Goal: Task Accomplishment & Management: Manage account settings

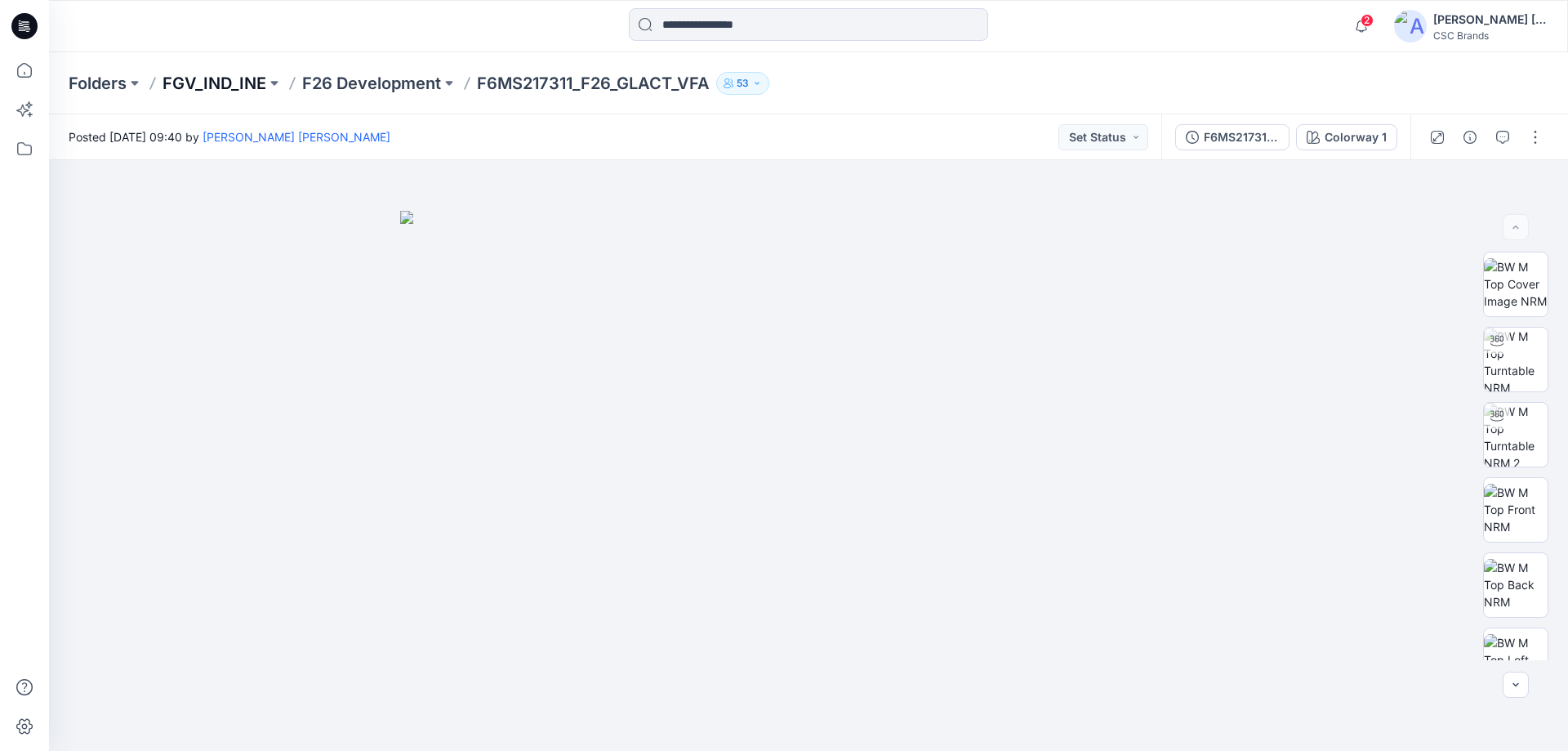
click at [228, 89] on p "FGV_IND_INE" at bounding box center [214, 84] width 104 height 23
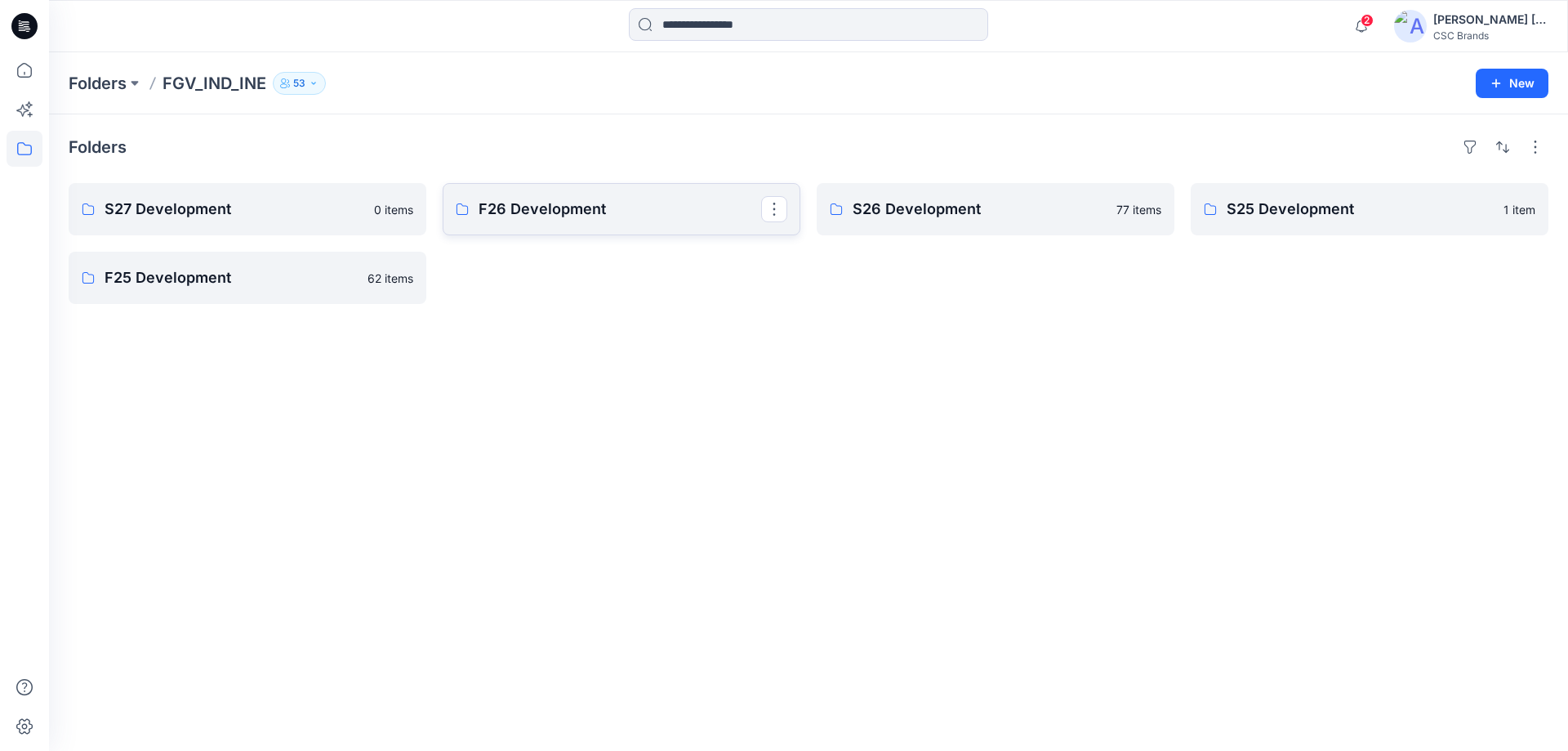
click at [563, 217] on p "F26 Development" at bounding box center [620, 209] width 283 height 23
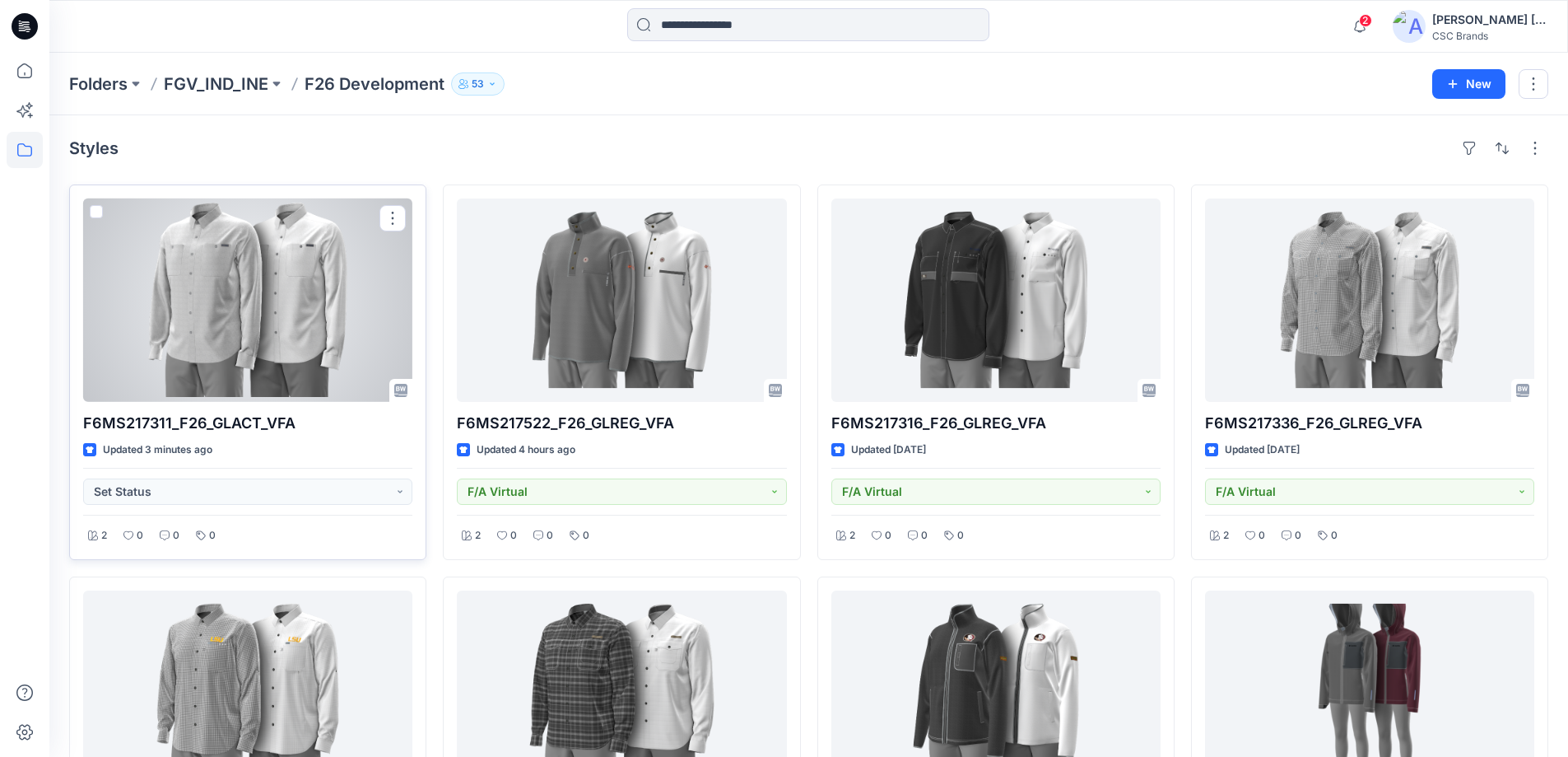
click at [289, 338] on div at bounding box center [247, 300] width 329 height 203
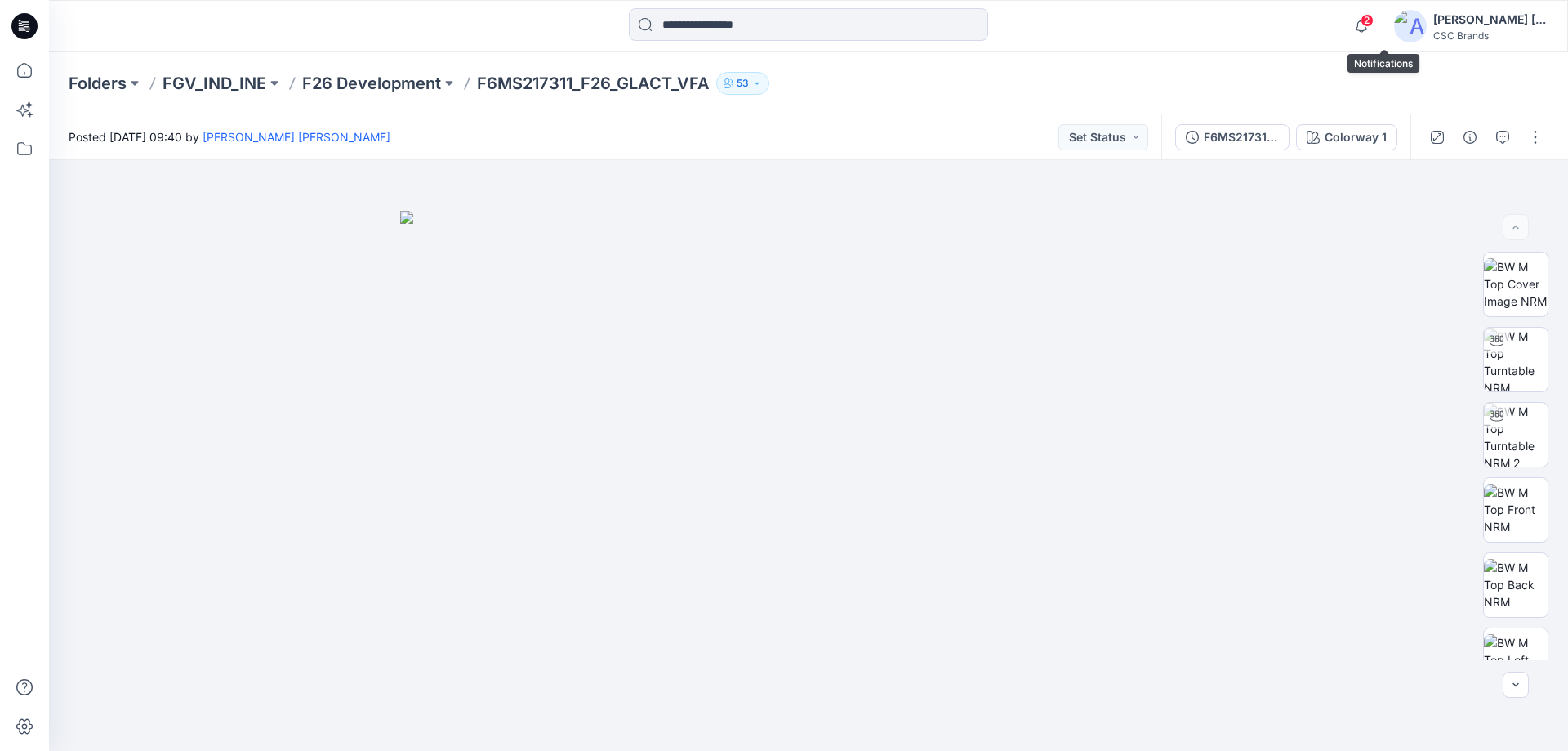
click at [1374, 21] on span "2" at bounding box center [1368, 21] width 13 height 13
click at [1078, 604] on img at bounding box center [808, 481] width 817 height 541
click at [220, 79] on p "FGV_IND_INE" at bounding box center [214, 84] width 104 height 23
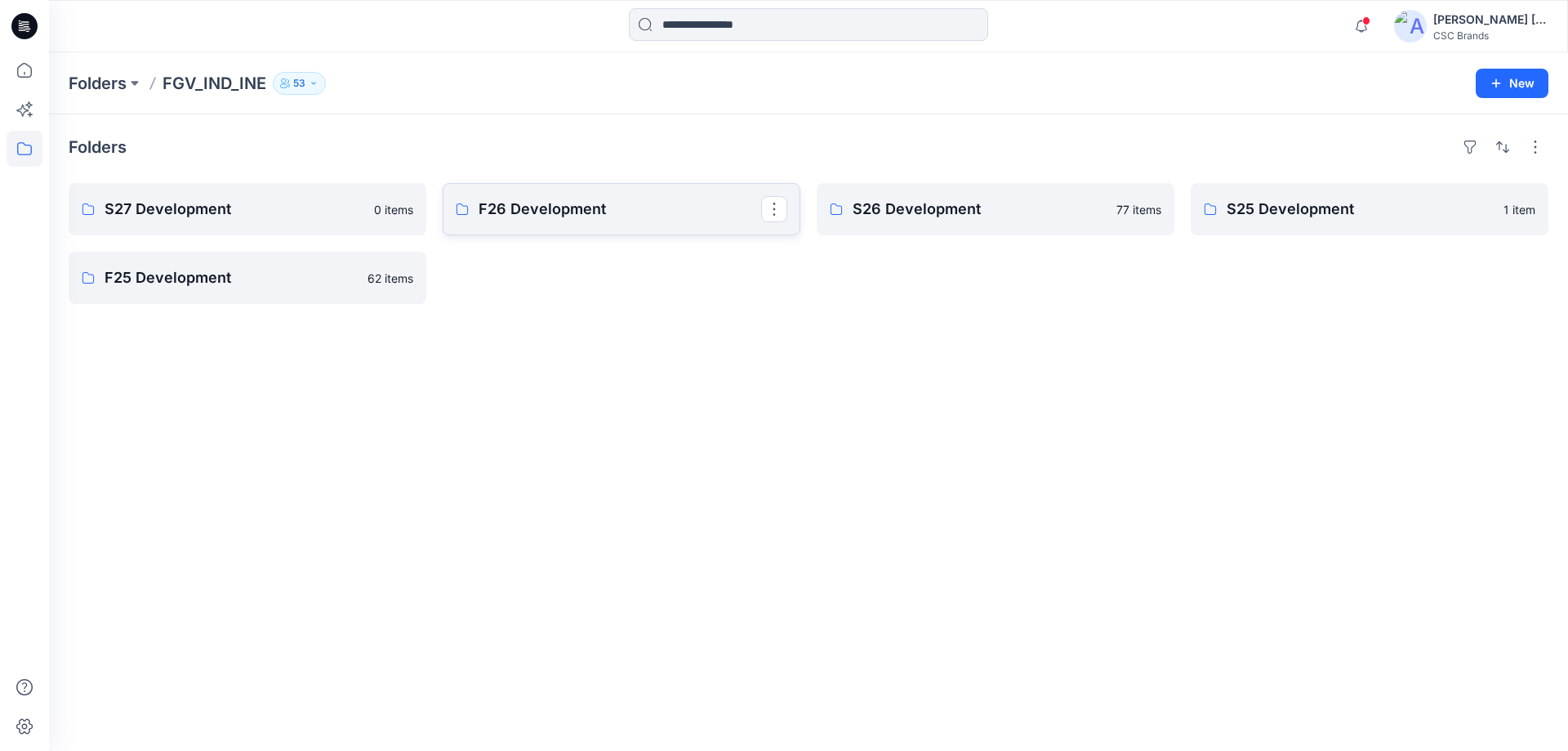
click at [525, 208] on p "F26 Development" at bounding box center [620, 209] width 283 height 23
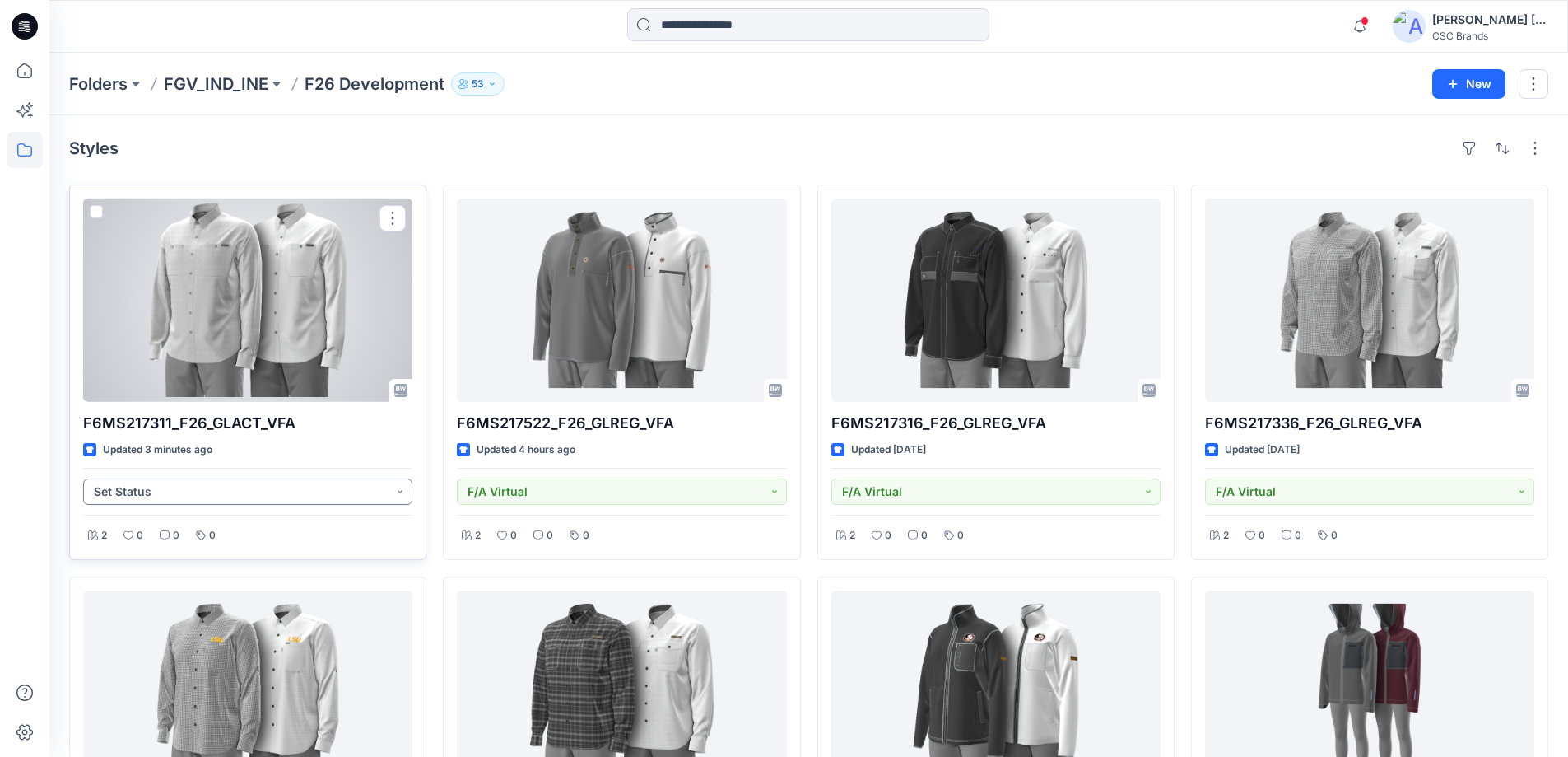
click at [397, 492] on button "Set Status" at bounding box center [247, 491] width 329 height 26
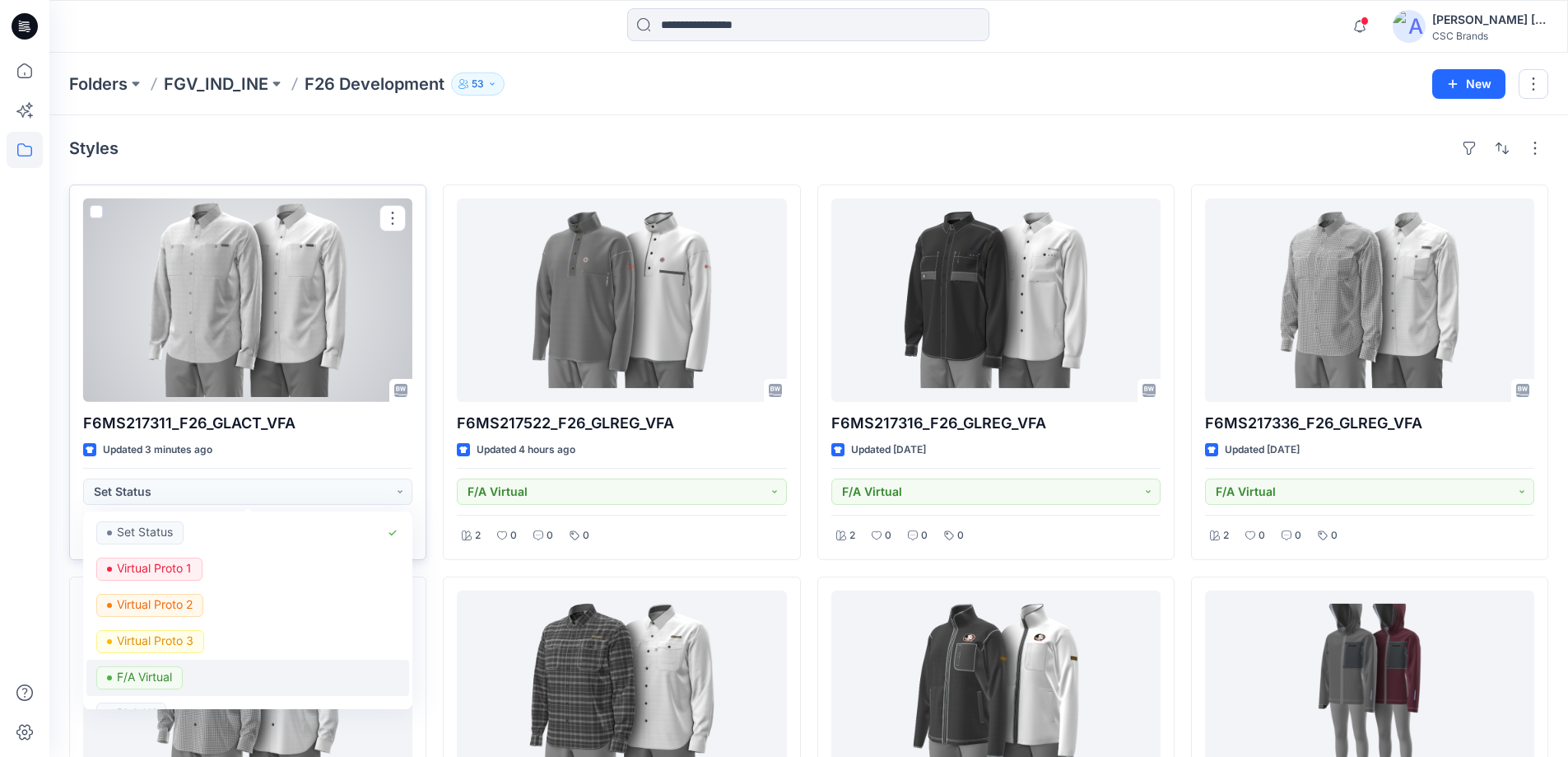
click at [181, 674] on span "F/A Virtual" at bounding box center [139, 677] width 86 height 23
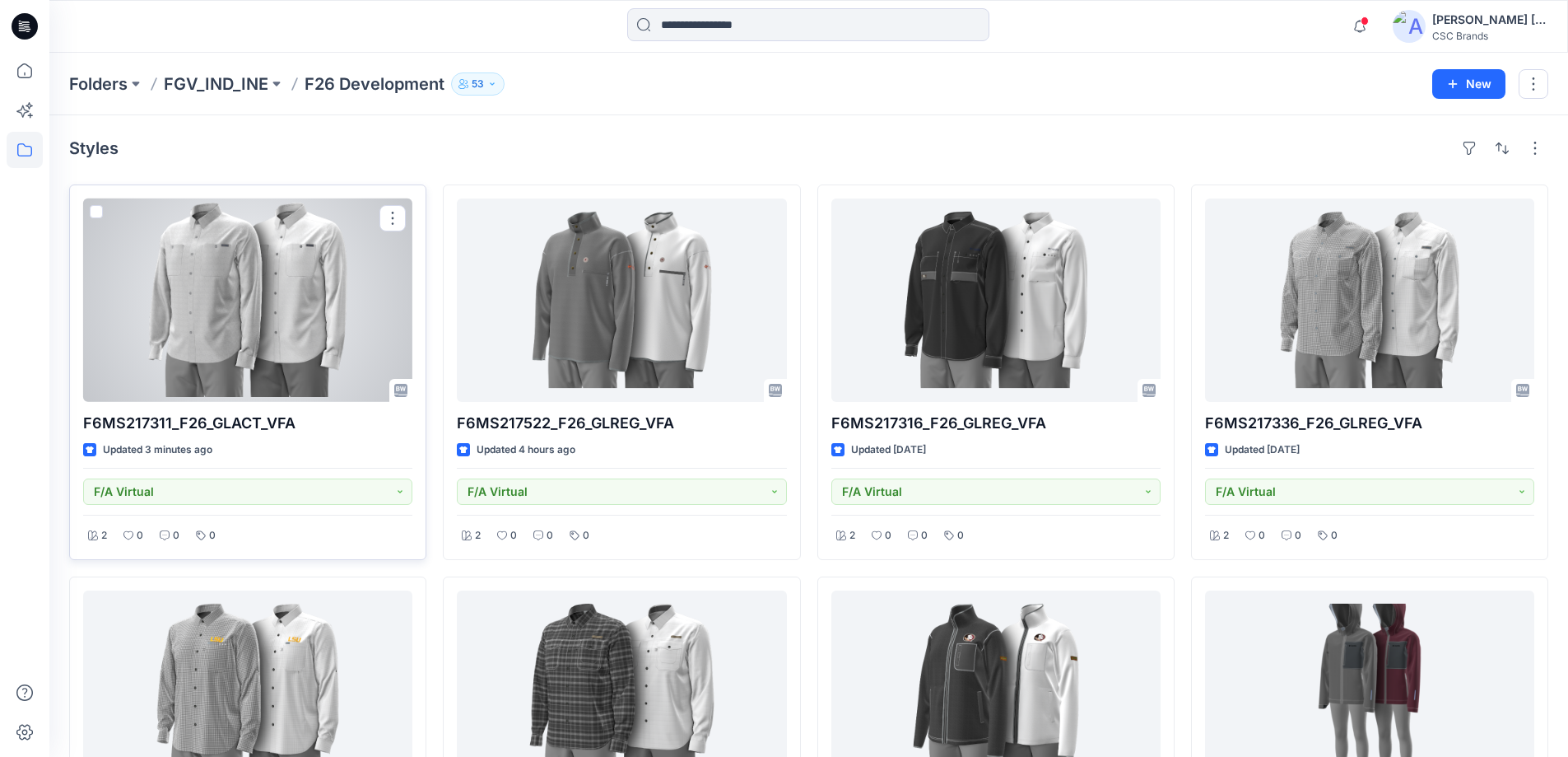
click at [289, 374] on div at bounding box center [247, 300] width 329 height 203
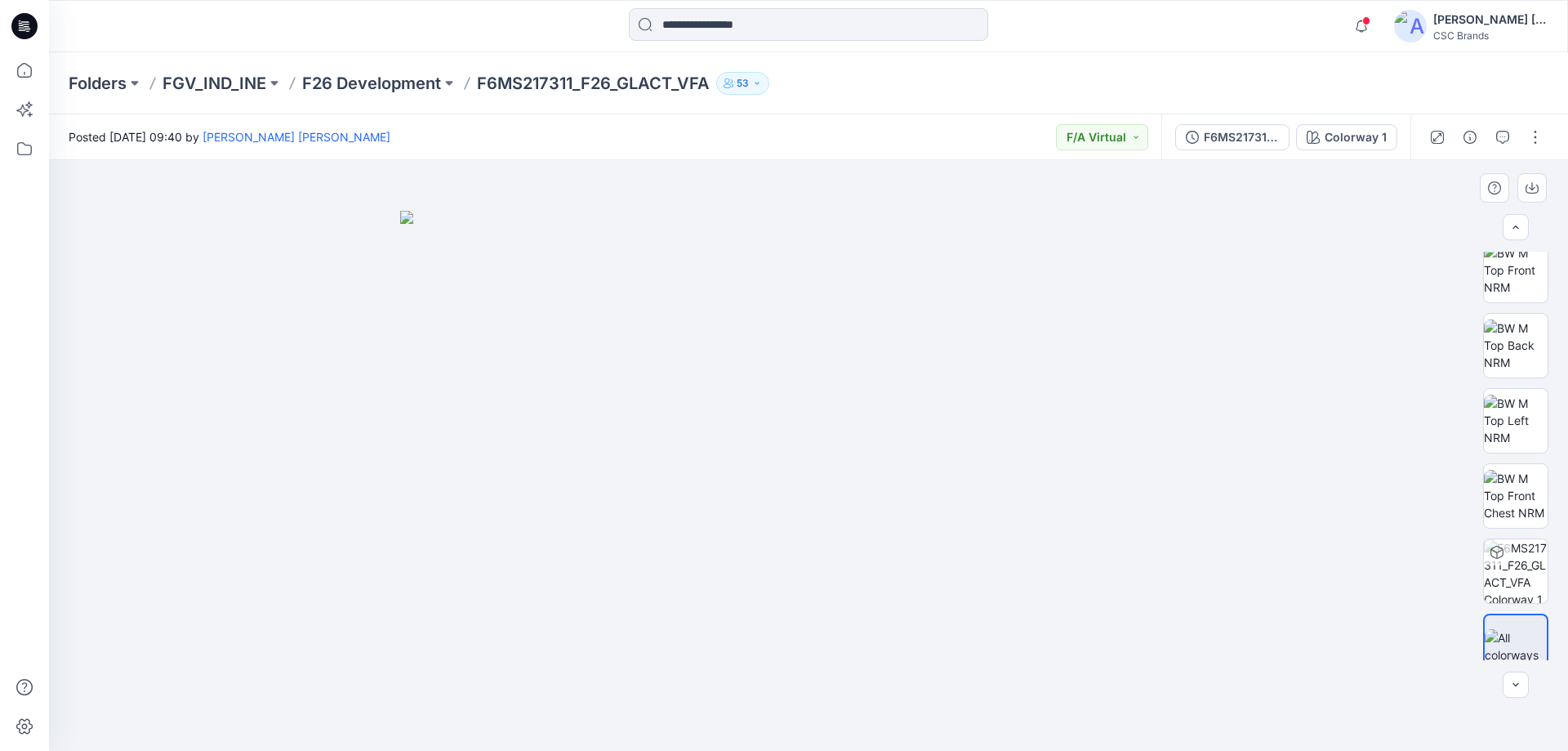
scroll to position [258, 0]
click at [1534, 135] on button "button" at bounding box center [1535, 136] width 26 height 26
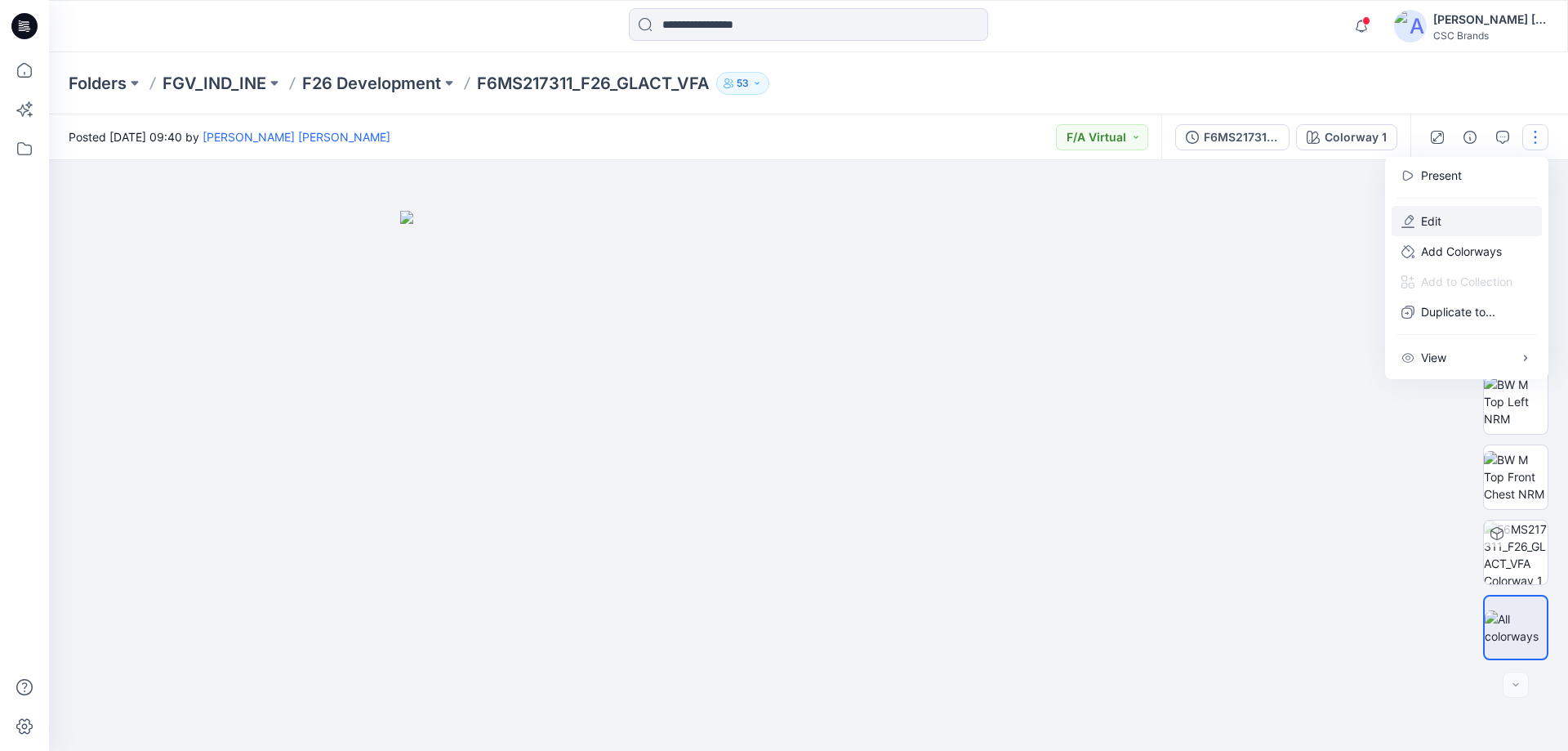
click at [1455, 217] on button "Edit" at bounding box center [1467, 221] width 150 height 30
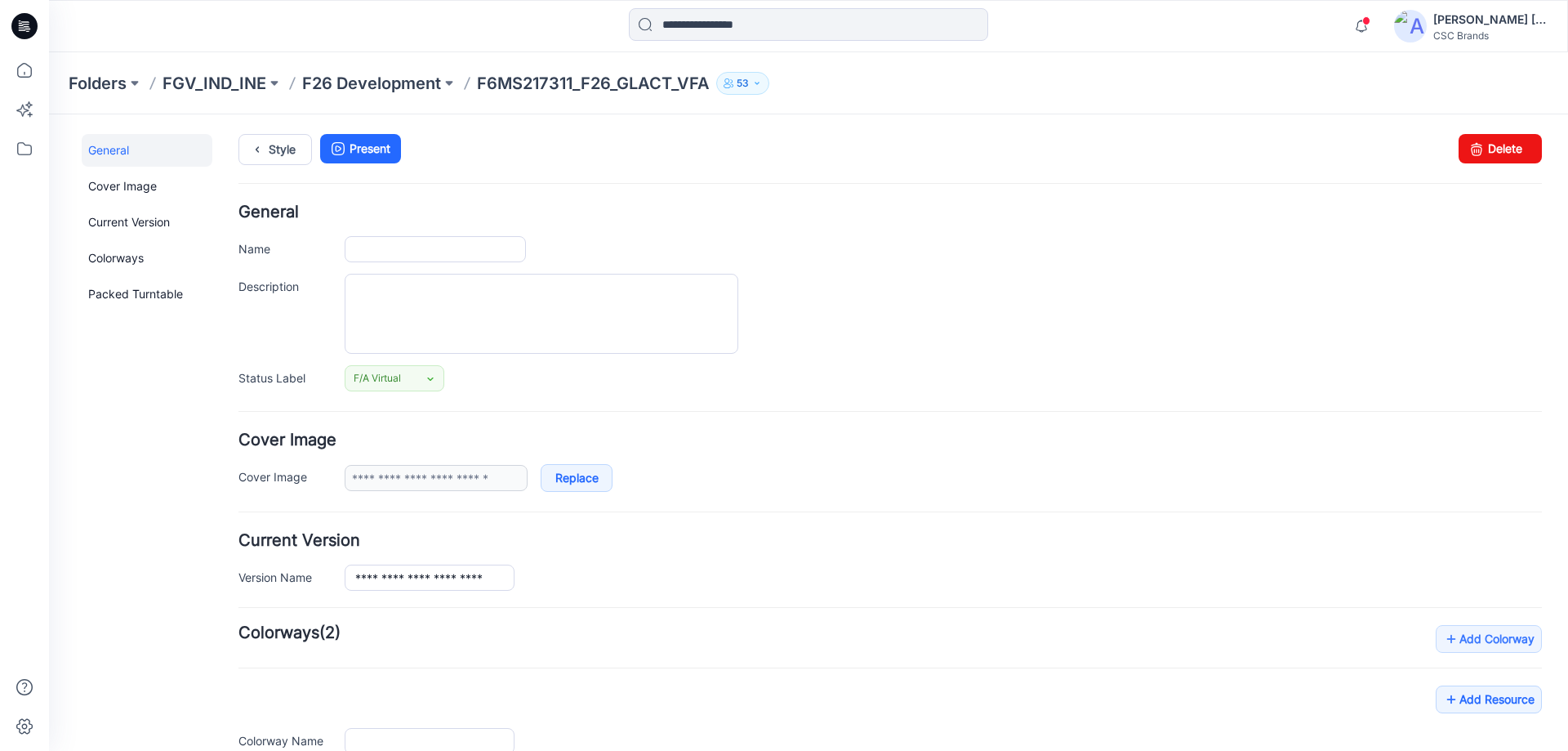
type input "**********"
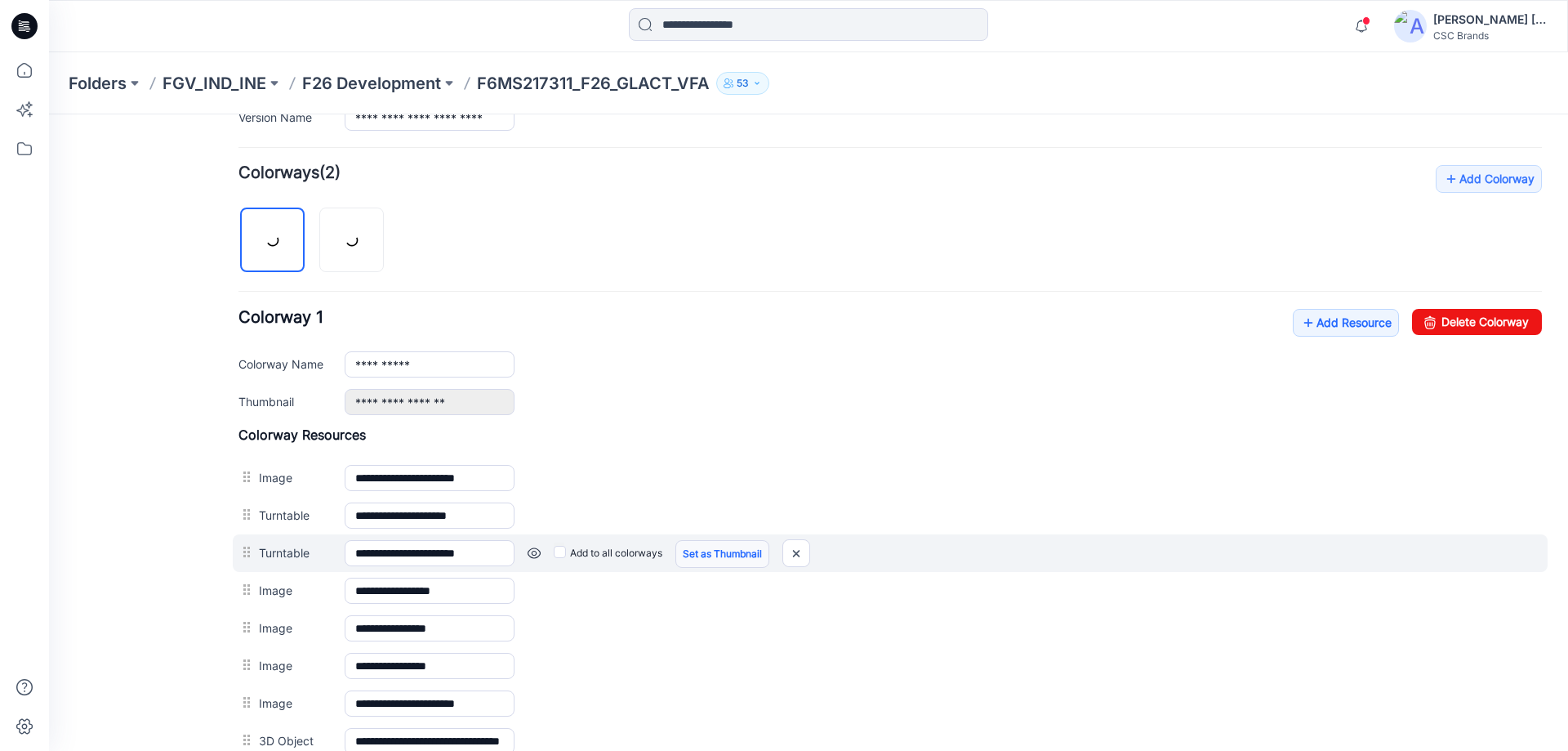
scroll to position [490, 0]
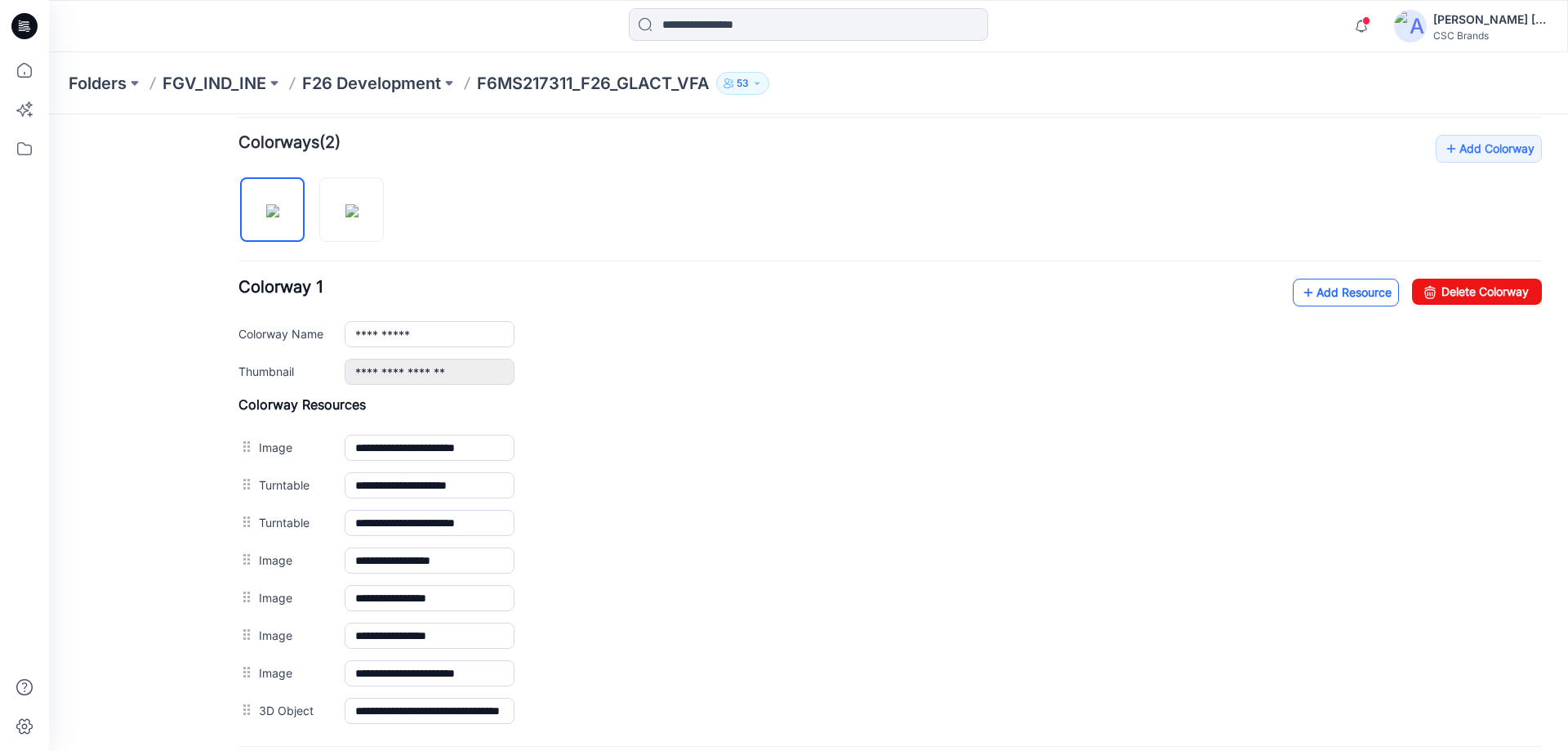
click at [1331, 293] on link "Add Resource" at bounding box center [1346, 292] width 107 height 28
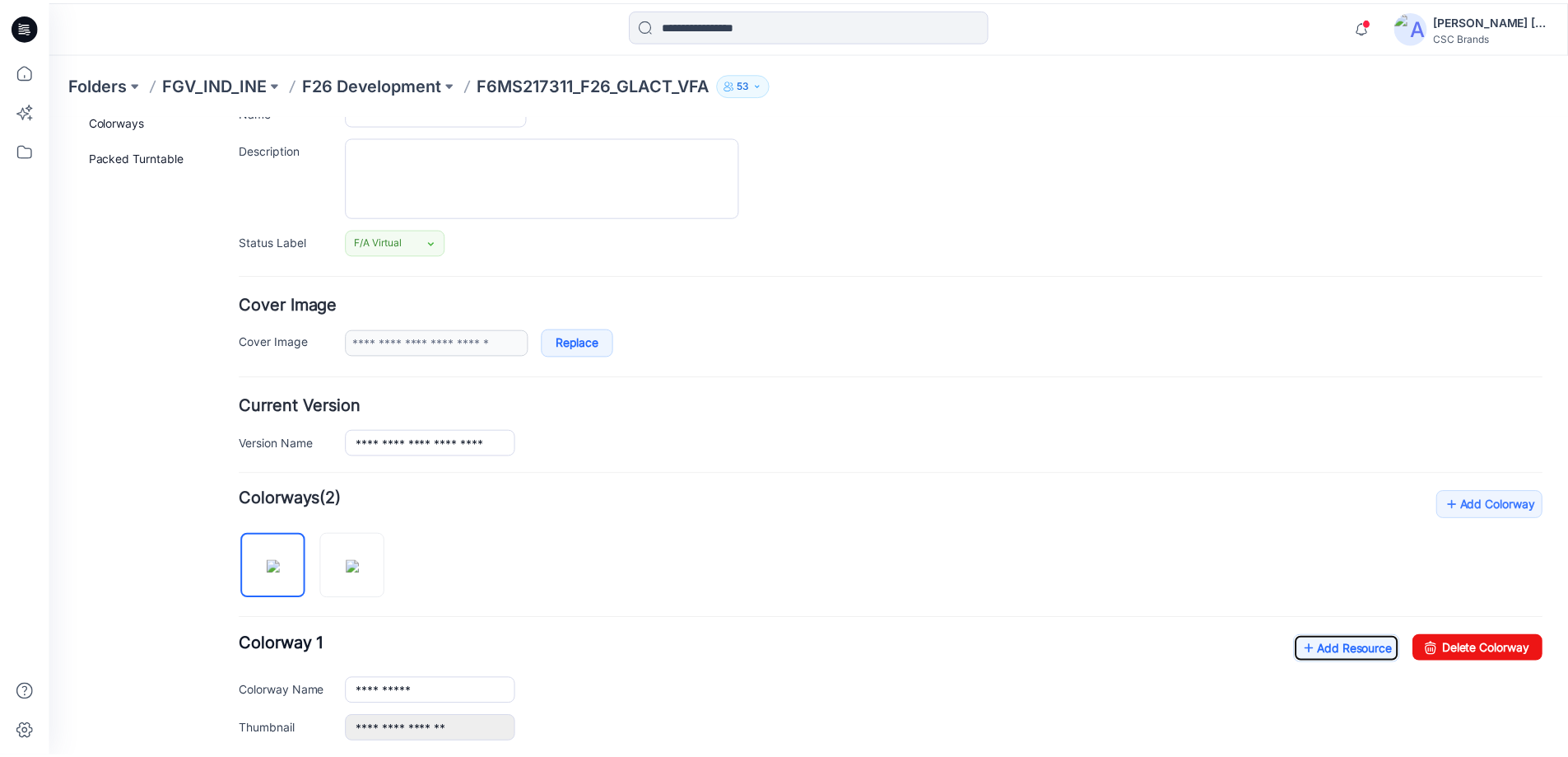
scroll to position [0, 0]
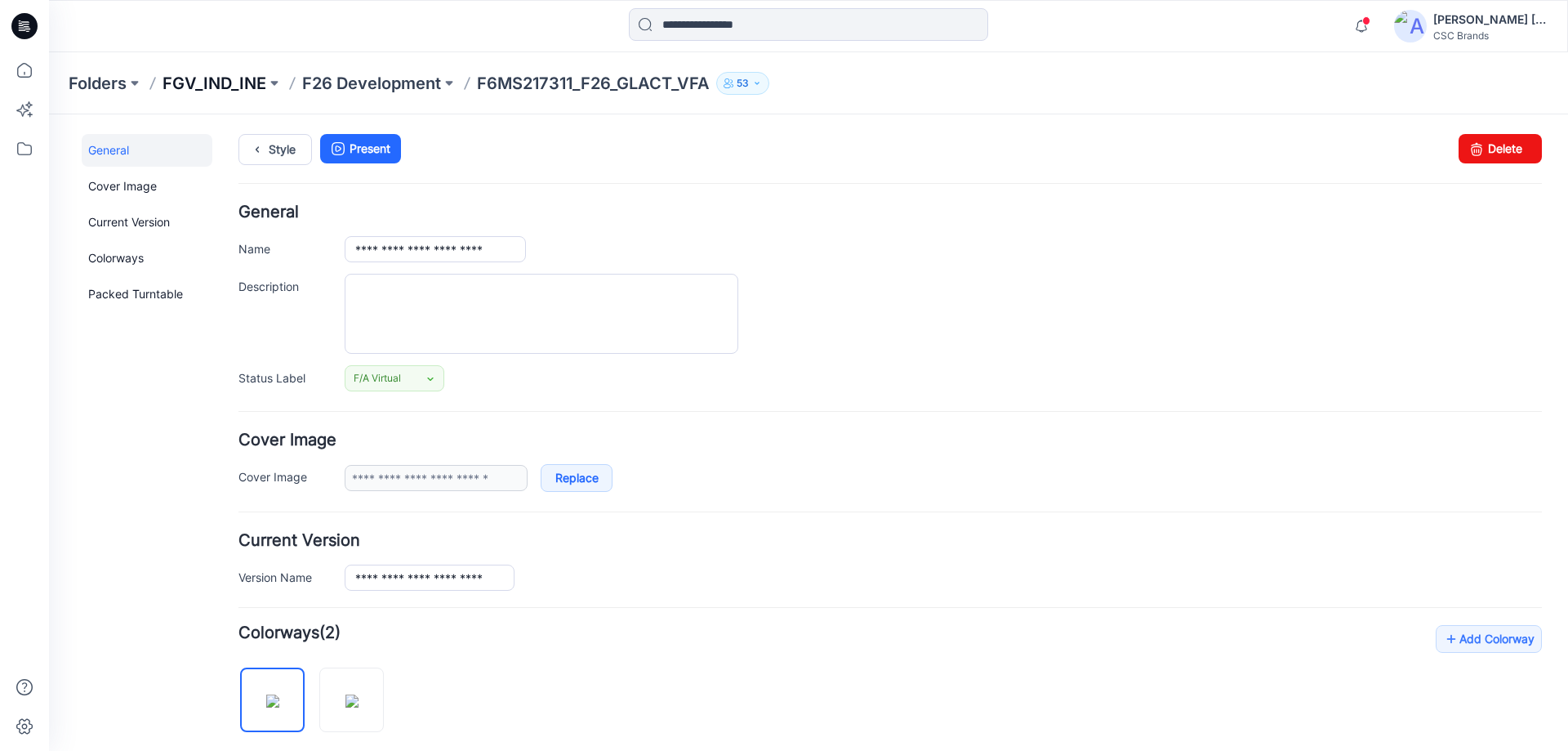
click at [207, 80] on p "FGV_IND_INE" at bounding box center [214, 84] width 104 height 23
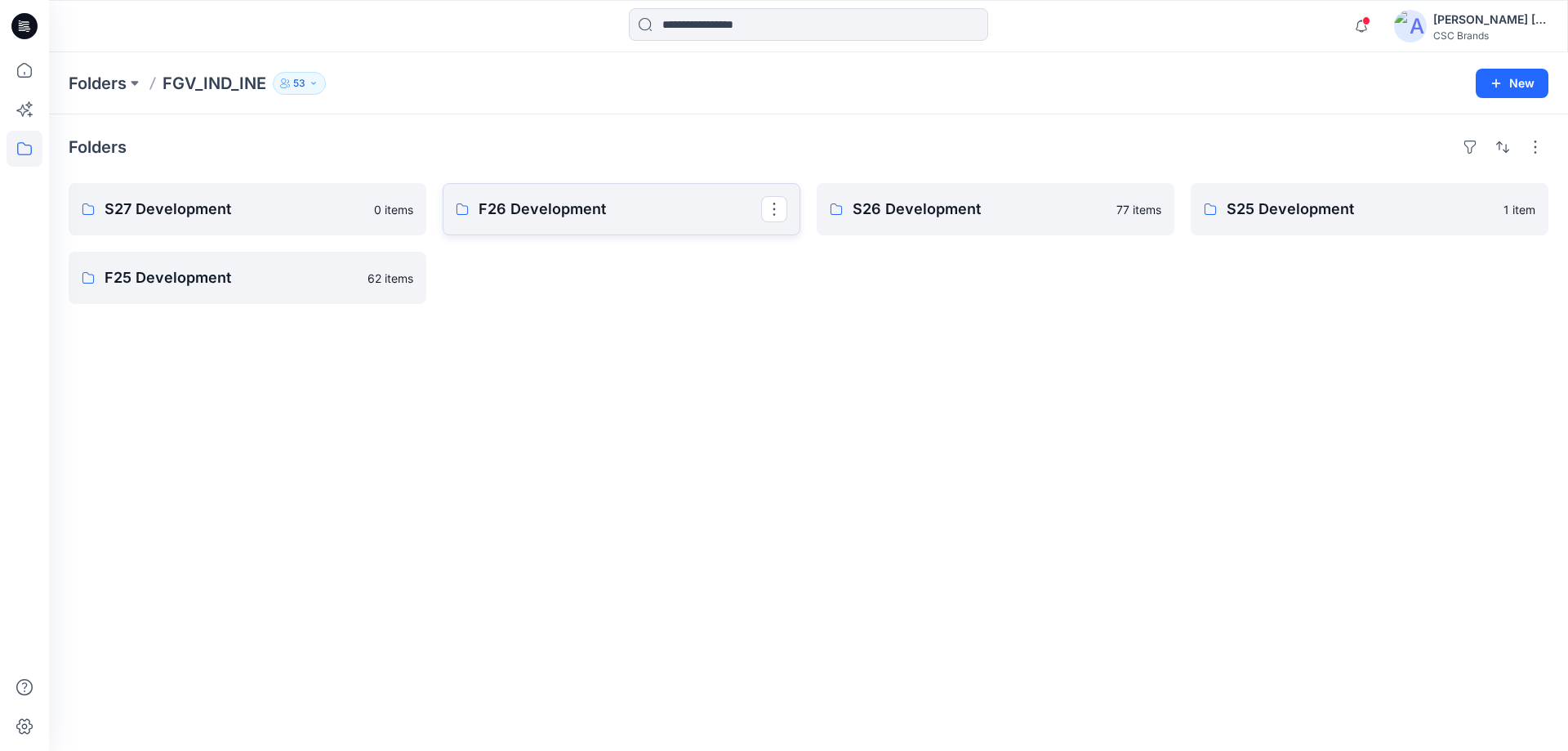
click at [539, 211] on p "F26 Development" at bounding box center [620, 209] width 283 height 23
